Goal: Check status: Check status

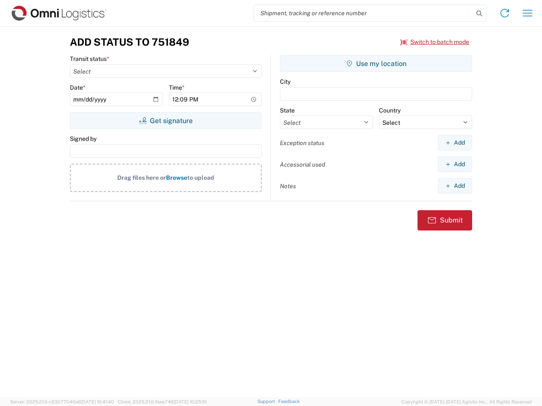
click at [363, 13] on input "search" at bounding box center [363, 13] width 219 height 16
click at [479, 14] on icon at bounding box center [479, 14] width 12 height 12
click at [504, 13] on icon at bounding box center [505, 13] width 14 height 14
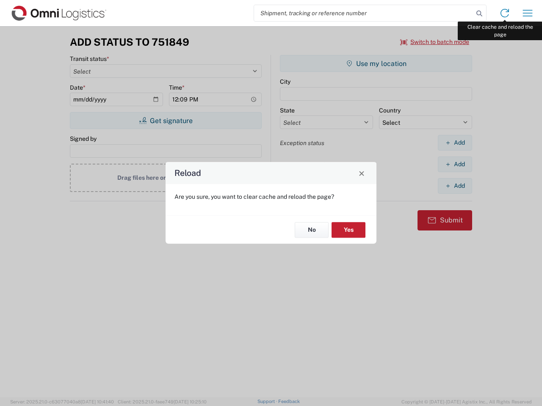
click at [527, 13] on div "Reload Are you sure, you want to clear cache and reload the page? No Yes" at bounding box center [271, 203] width 542 height 406
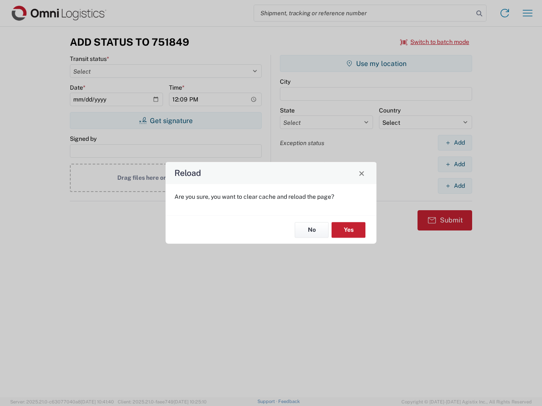
click at [435, 42] on div "Reload Are you sure, you want to clear cache and reload the page? No Yes" at bounding box center [271, 203] width 542 height 406
click at [165, 121] on div "Reload Are you sure, you want to clear cache and reload the page? No Yes" at bounding box center [271, 203] width 542 height 406
click at [376, 63] on div "Reload Are you sure, you want to clear cache and reload the page? No Yes" at bounding box center [271, 203] width 542 height 406
click at [454, 143] on div "Reload Are you sure, you want to clear cache and reload the page? No Yes" at bounding box center [271, 203] width 542 height 406
click at [454, 164] on div "Reload Are you sure, you want to clear cache and reload the page? No Yes" at bounding box center [271, 203] width 542 height 406
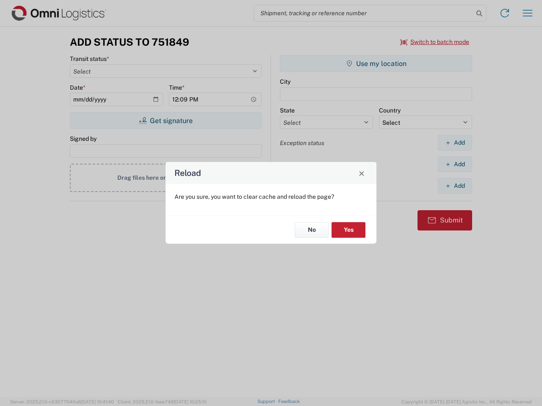
click at [454, 186] on div "Reload Are you sure, you want to clear cache and reload the page? No Yes" at bounding box center [271, 203] width 542 height 406
